Goal: Navigation & Orientation: Find specific page/section

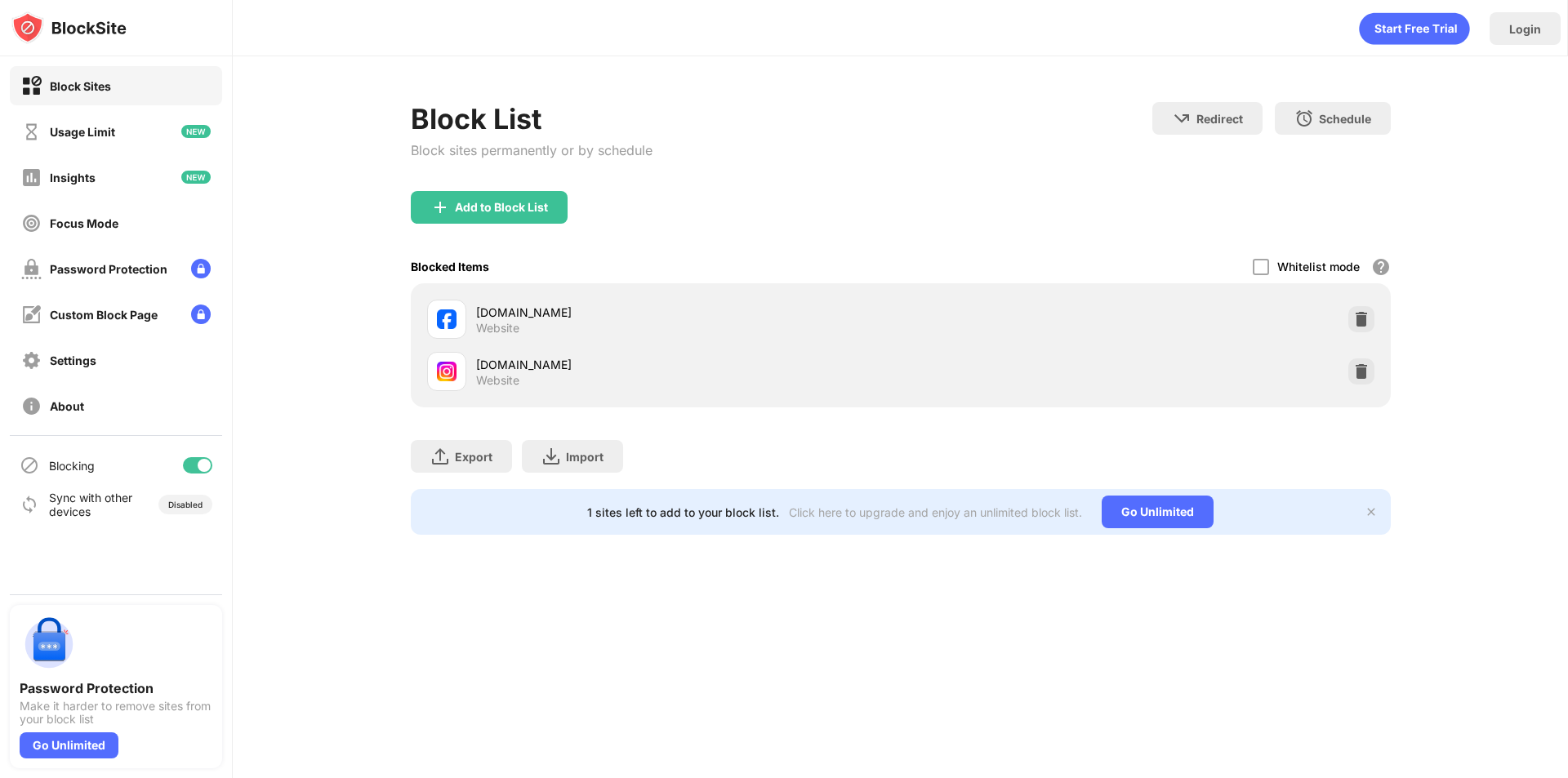
click at [1355, 372] on img at bounding box center [1361, 371] width 16 height 16
